Goal: Find specific page/section: Find specific page/section

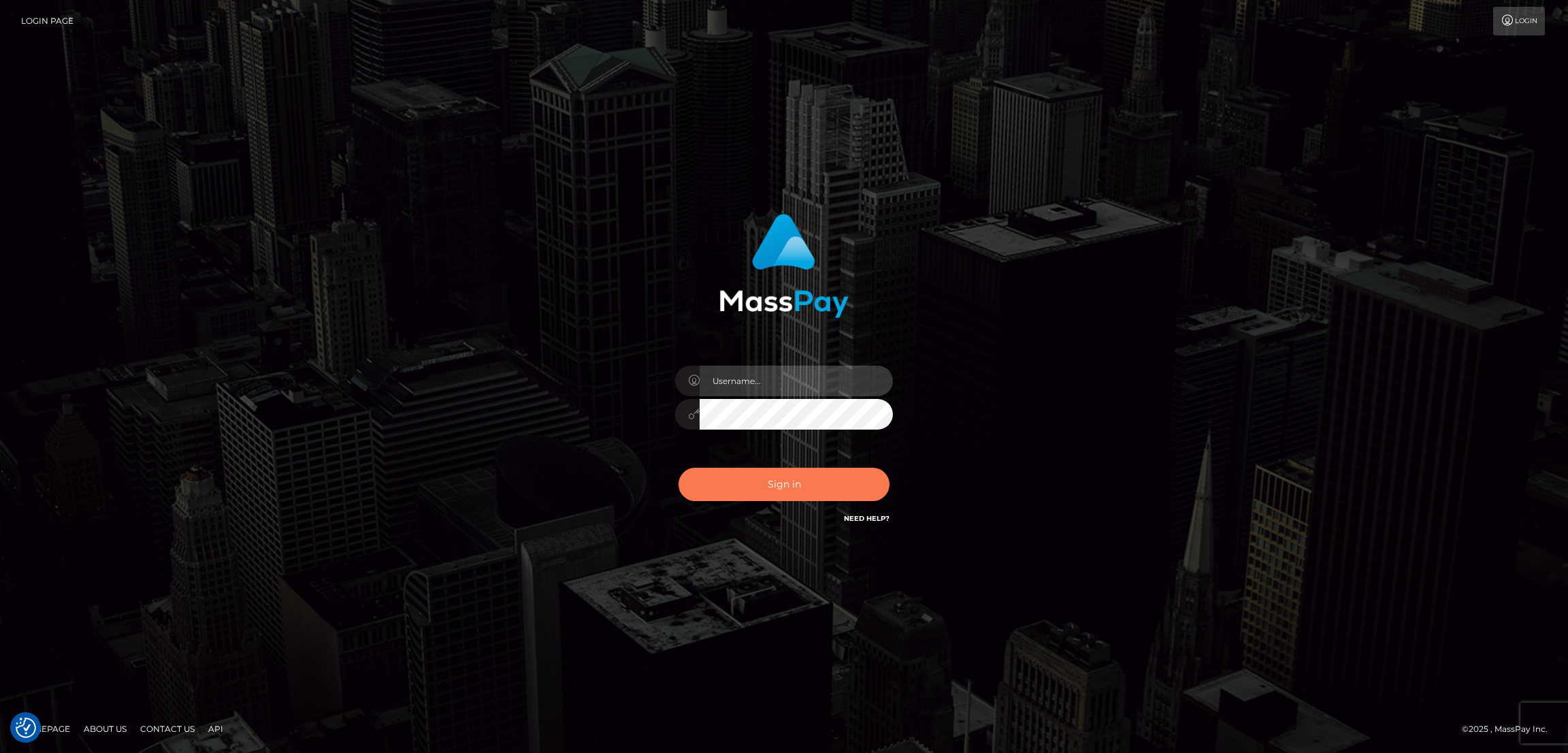
type input "nb.es"
click at [786, 484] on button "Sign in" at bounding box center [784, 484] width 211 height 33
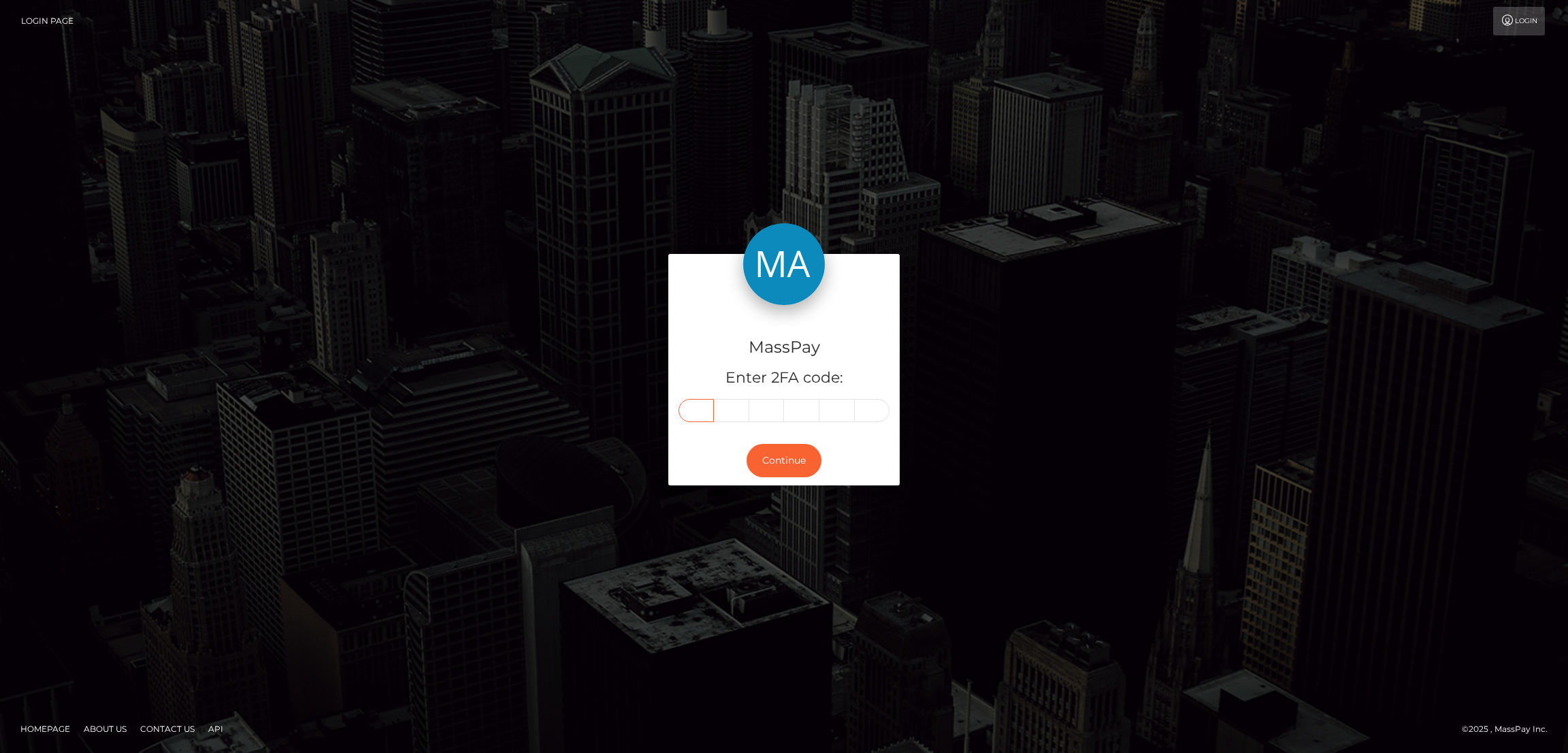
click at [698, 410] on input "text" at bounding box center [696, 410] width 35 height 23
paste input "5"
type input "5"
type input "0"
type input "6"
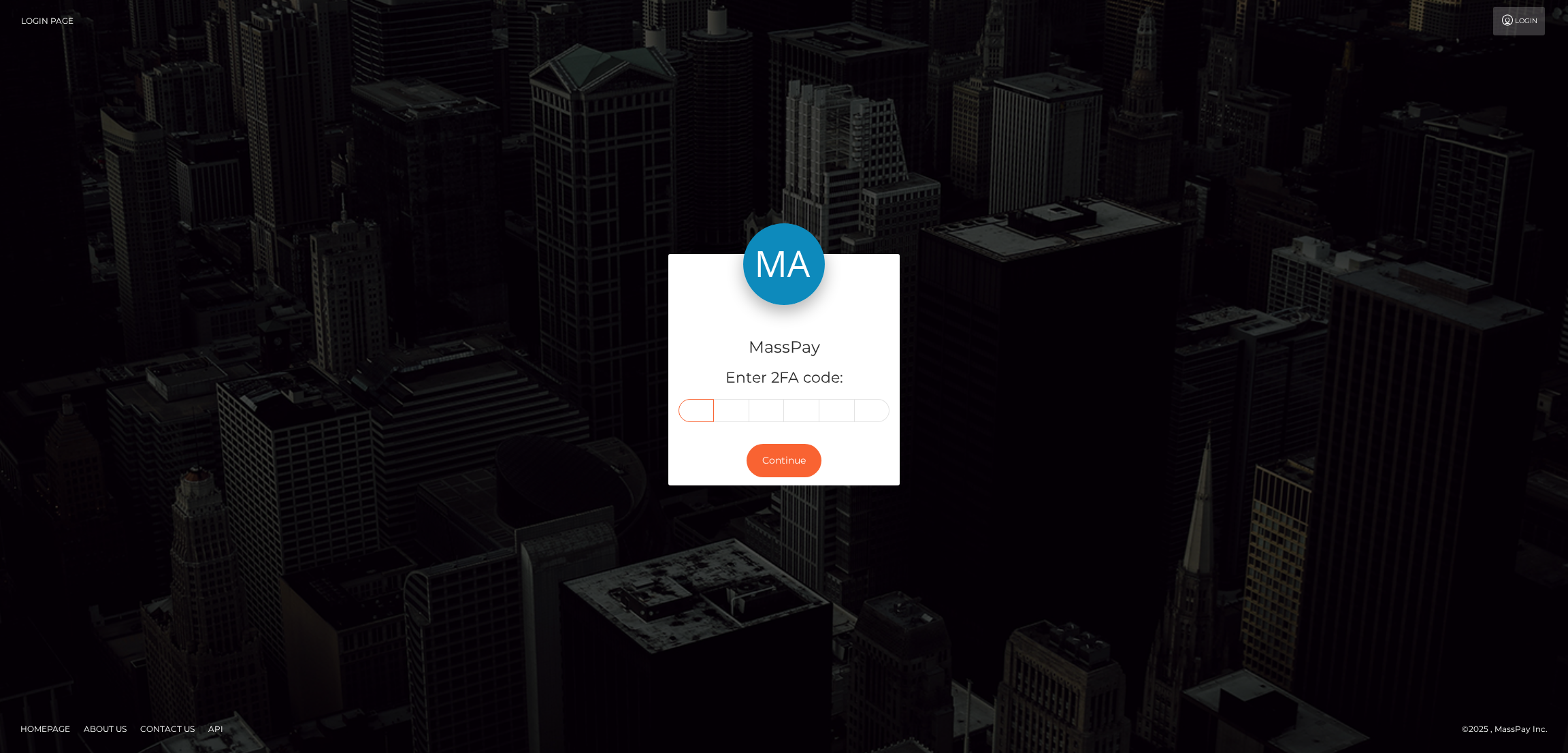
type input "2"
type input "7"
type input "0"
click at [793, 452] on button "Continue" at bounding box center [784, 460] width 75 height 33
click at [786, 458] on button "Continue" at bounding box center [784, 460] width 75 height 33
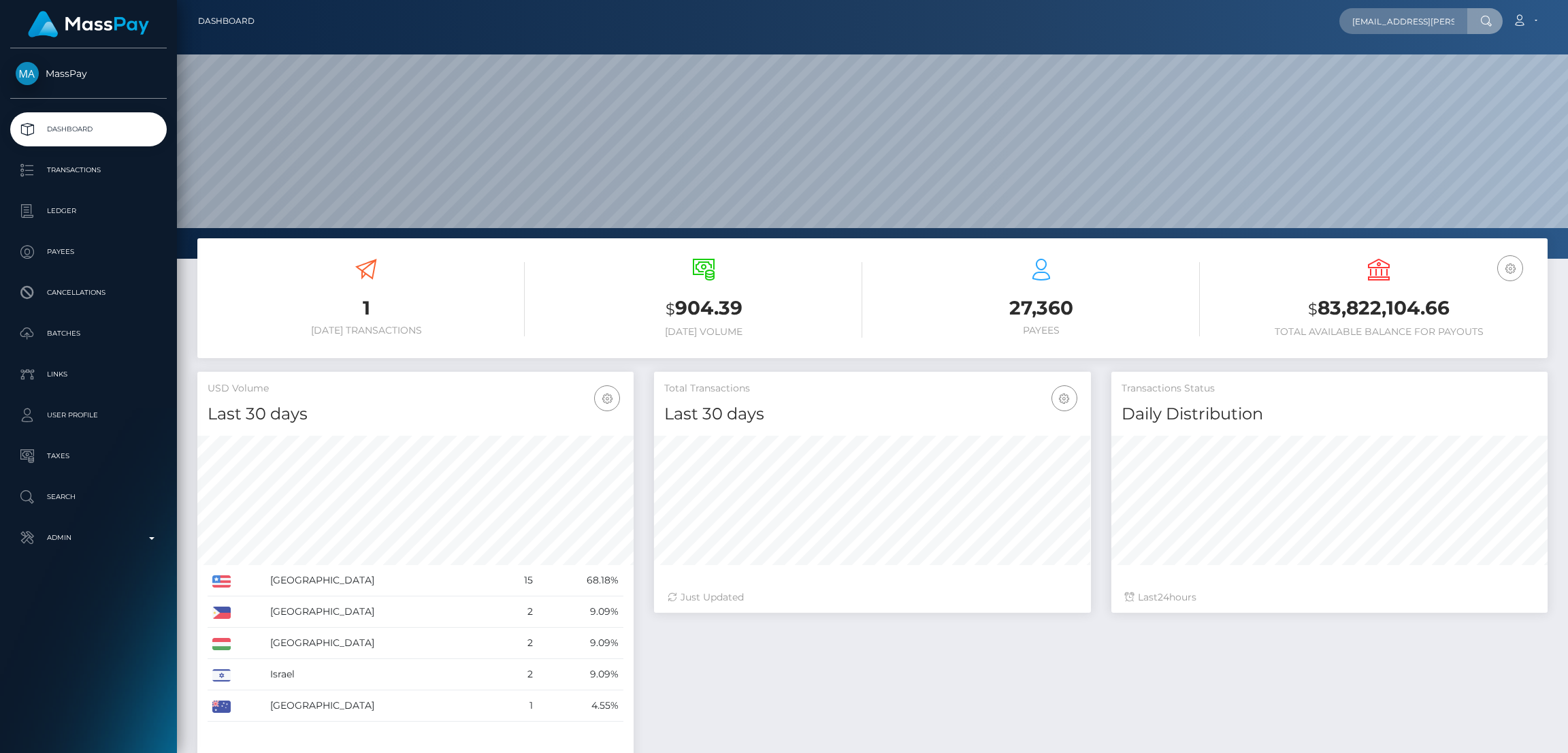
scroll to position [0, 3]
type input "jae.woodlock@gmail.com"
click at [1373, 71] on link "Jae Woodlock" at bounding box center [1394, 70] width 109 height 25
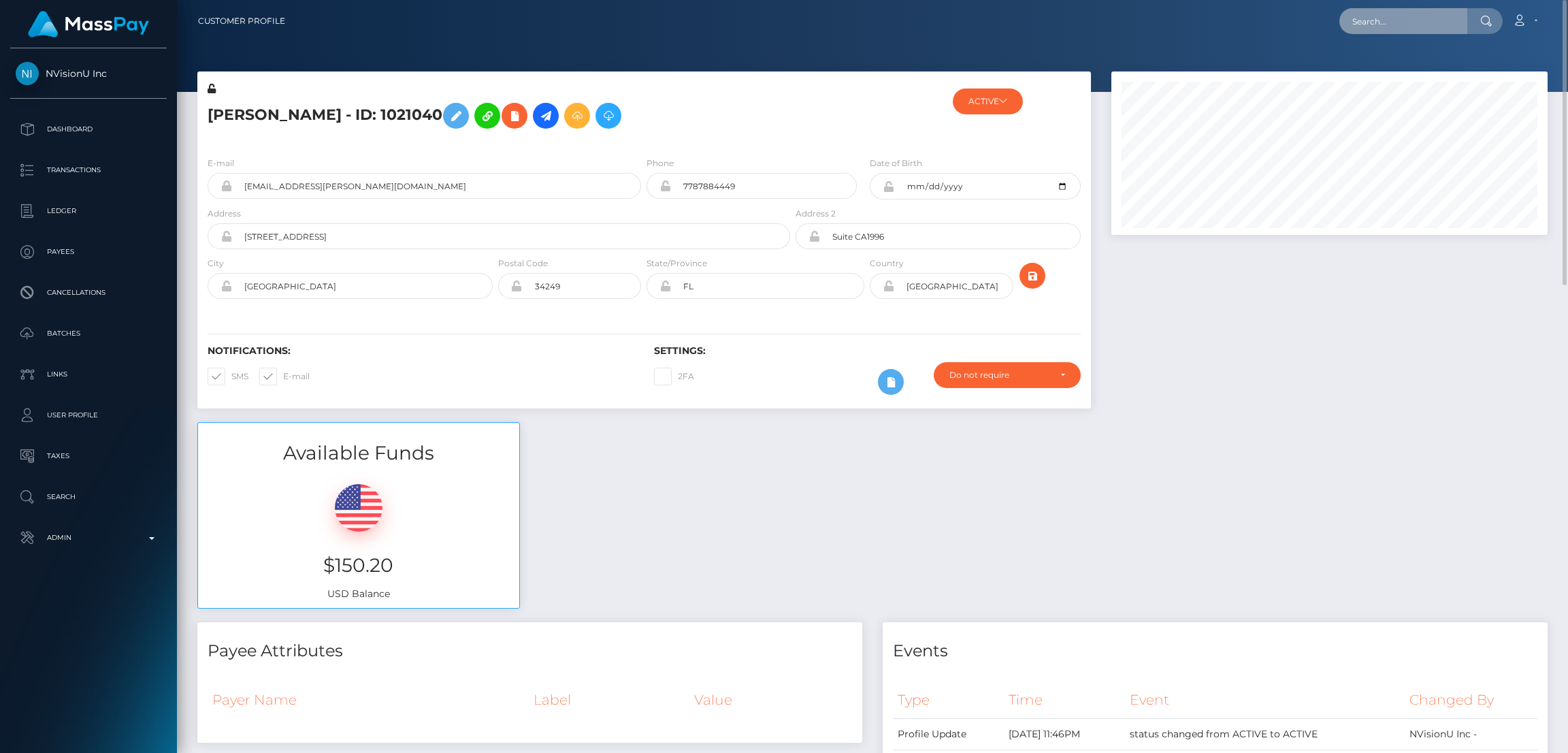
click at [1394, 17] on input "text" at bounding box center [1404, 20] width 128 height 26
paste input "antoniobringas144@gmail.com"
click at [1431, 26] on input "antoniobringas144@gmail.com" at bounding box center [1404, 20] width 128 height 26
paste input "fantagiro42cz"
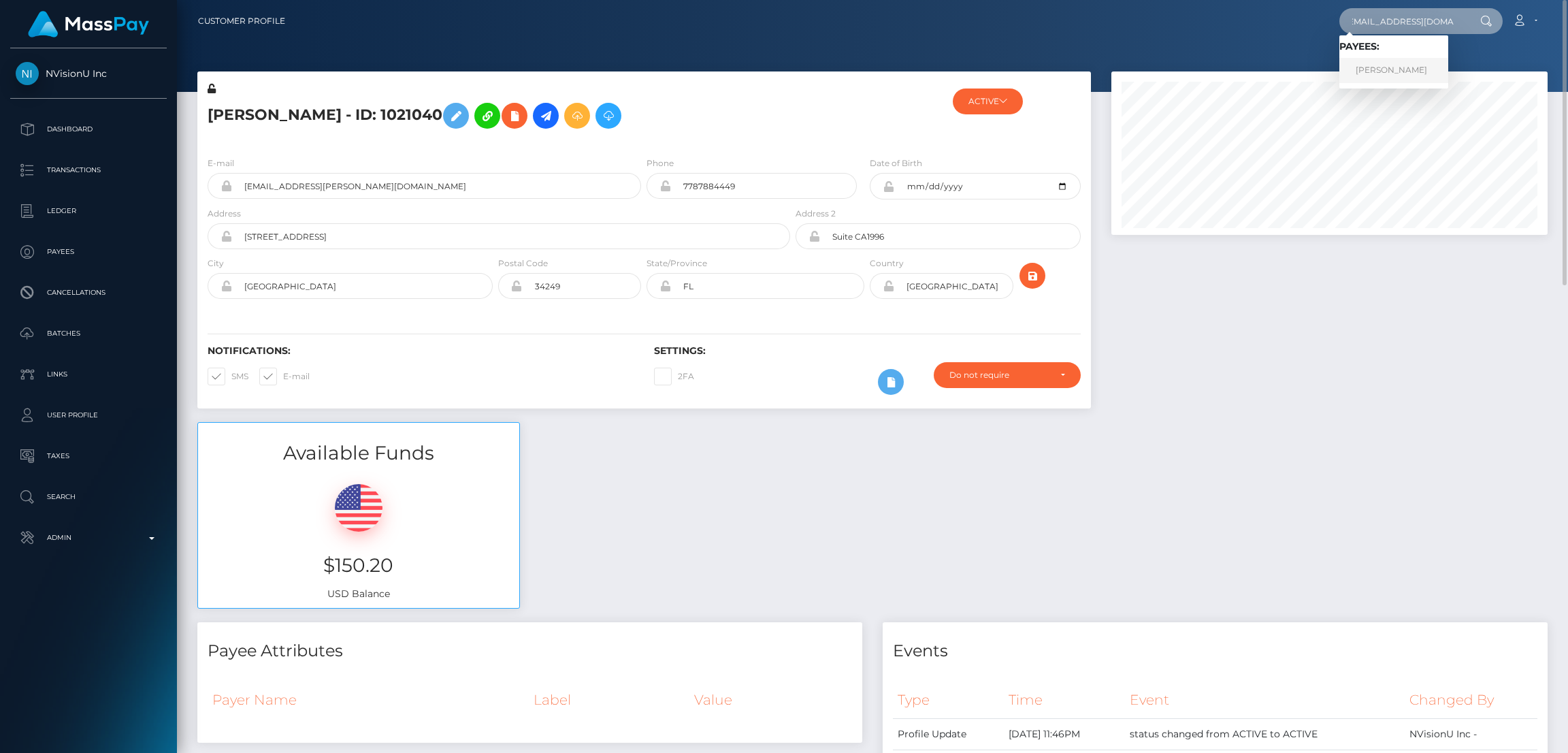
type input "fantagiro42cz@gmail.com"
click at [1387, 74] on link "MARKÉTA KUDRNOVÁ" at bounding box center [1394, 70] width 109 height 25
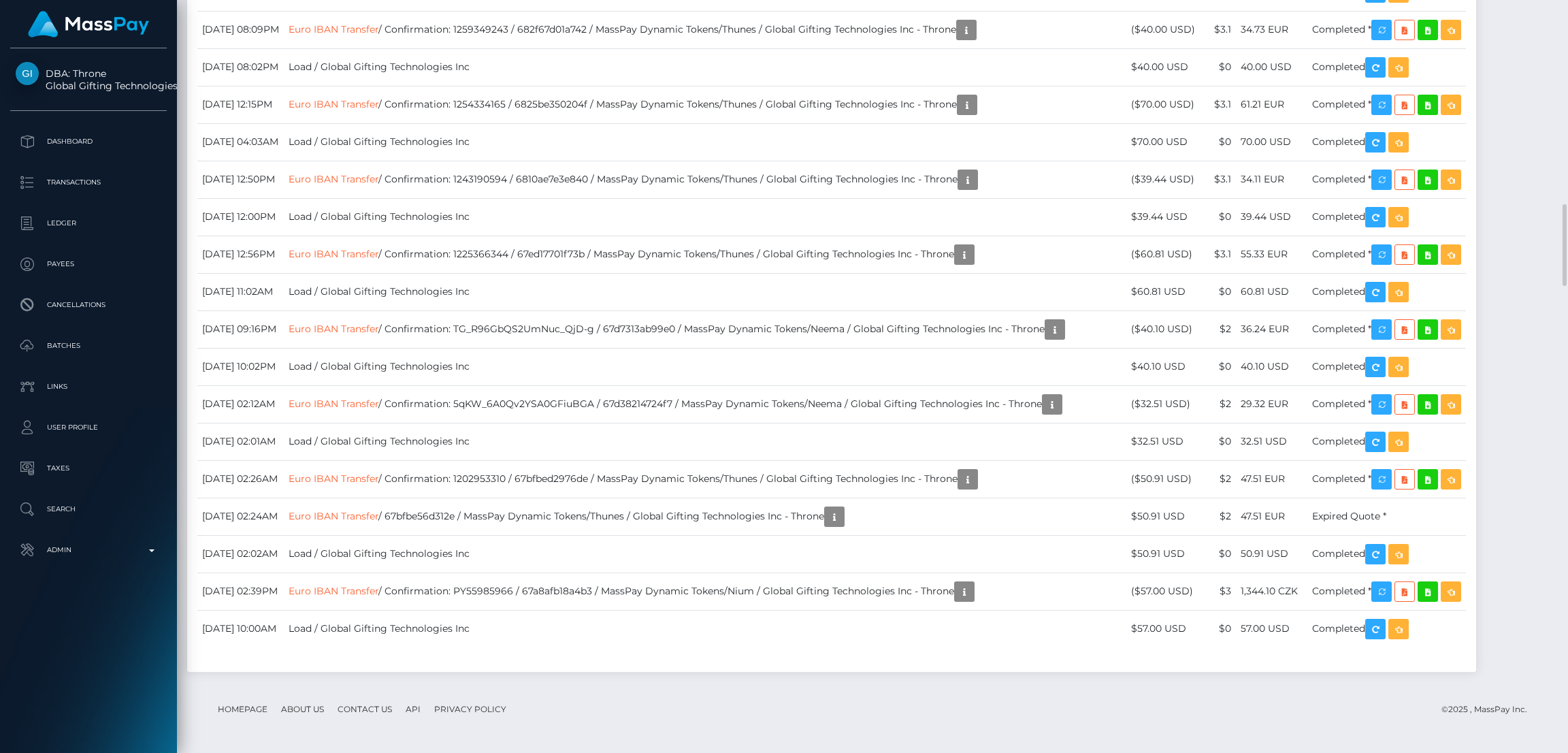
scroll to position [3675, 0]
